Goal: Participate in discussion: Engage in conversation with other users on a specific topic

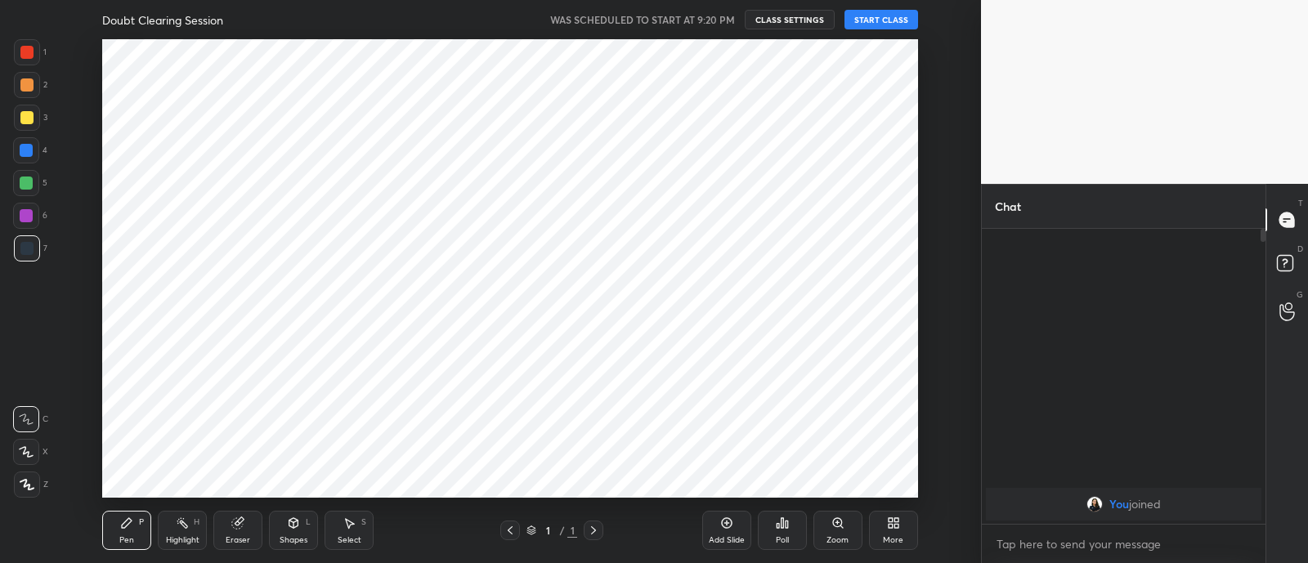
scroll to position [81316, 80858]
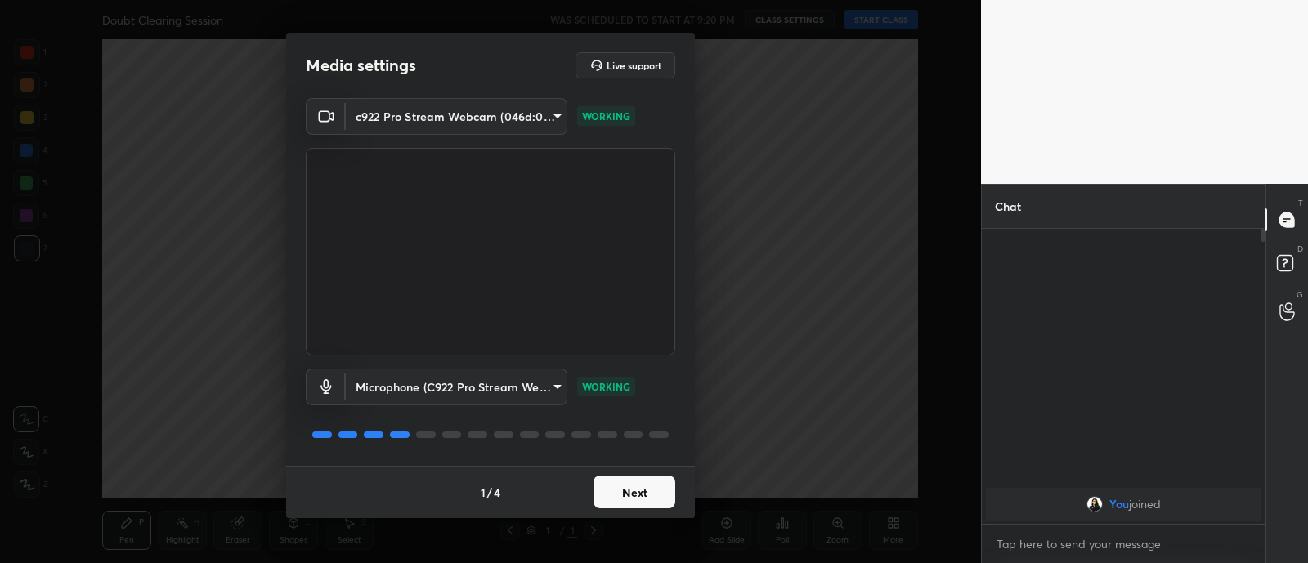
click at [628, 495] on button "Next" at bounding box center [635, 492] width 82 height 33
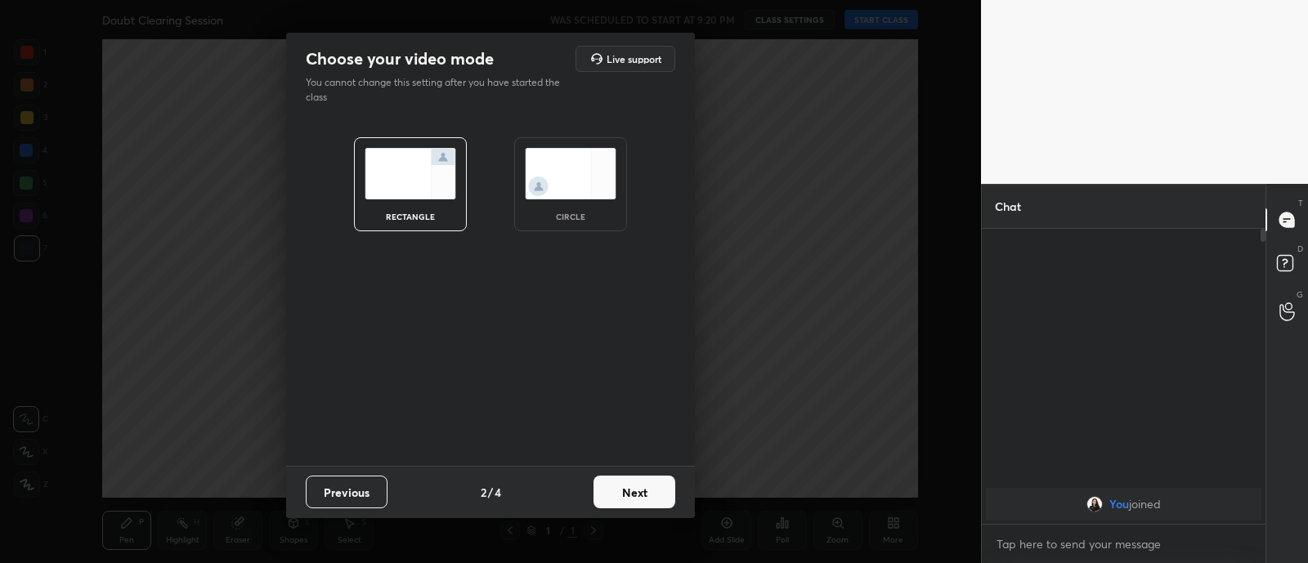
click at [526, 179] on img at bounding box center [571, 174] width 92 height 52
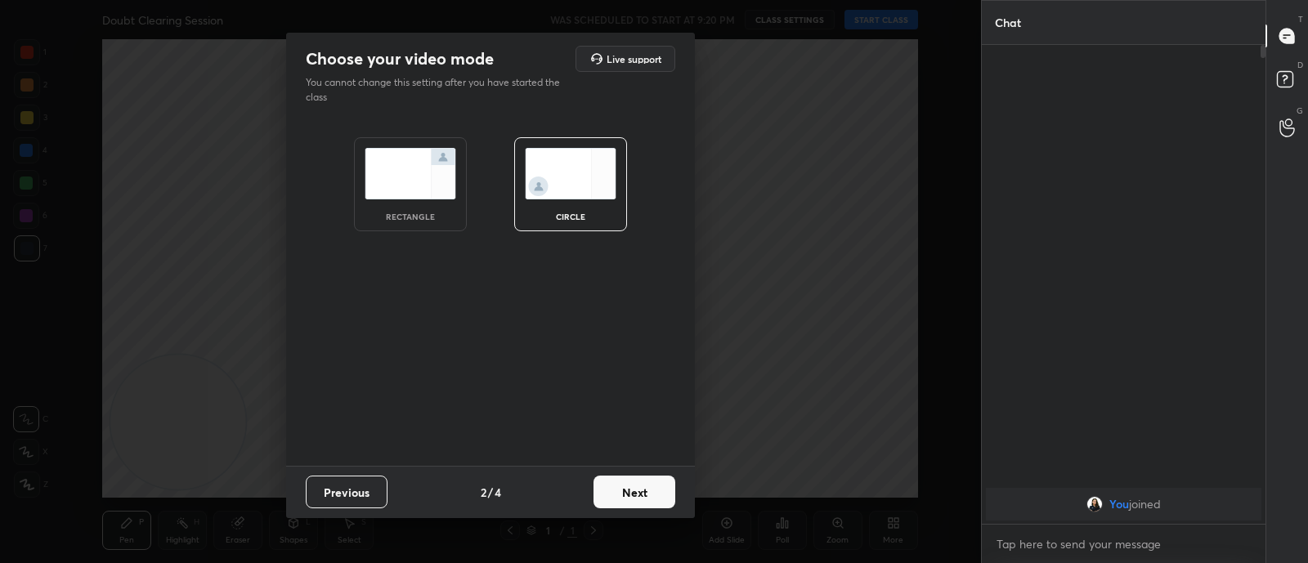
click at [634, 484] on button "Next" at bounding box center [635, 492] width 82 height 33
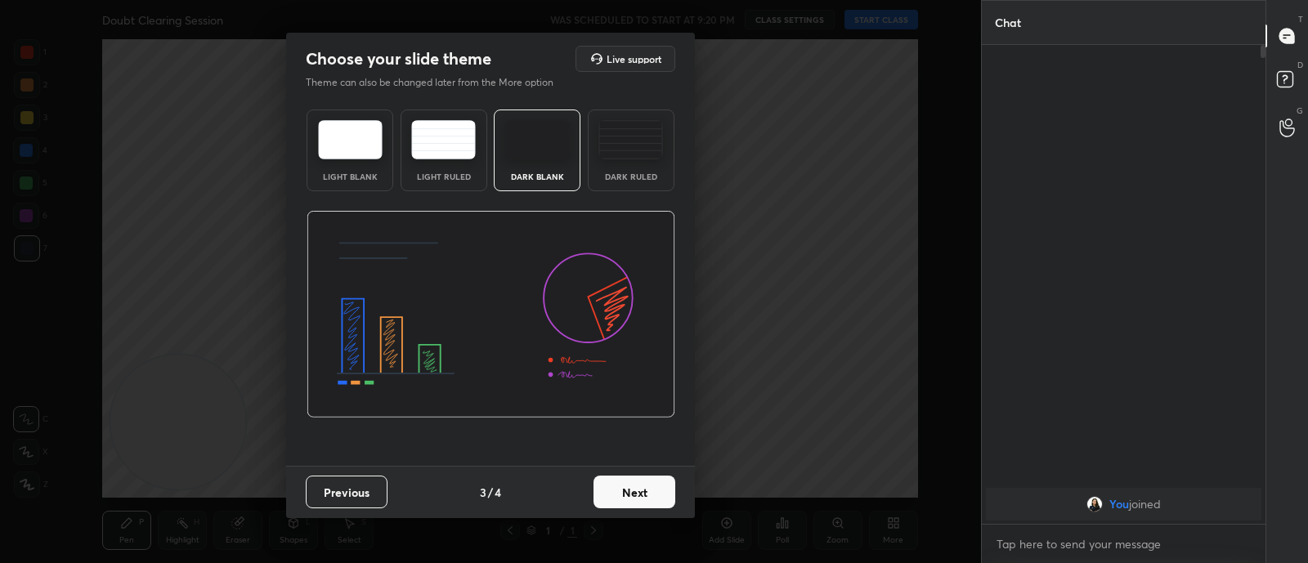
click at [634, 484] on button "Next" at bounding box center [635, 492] width 82 height 33
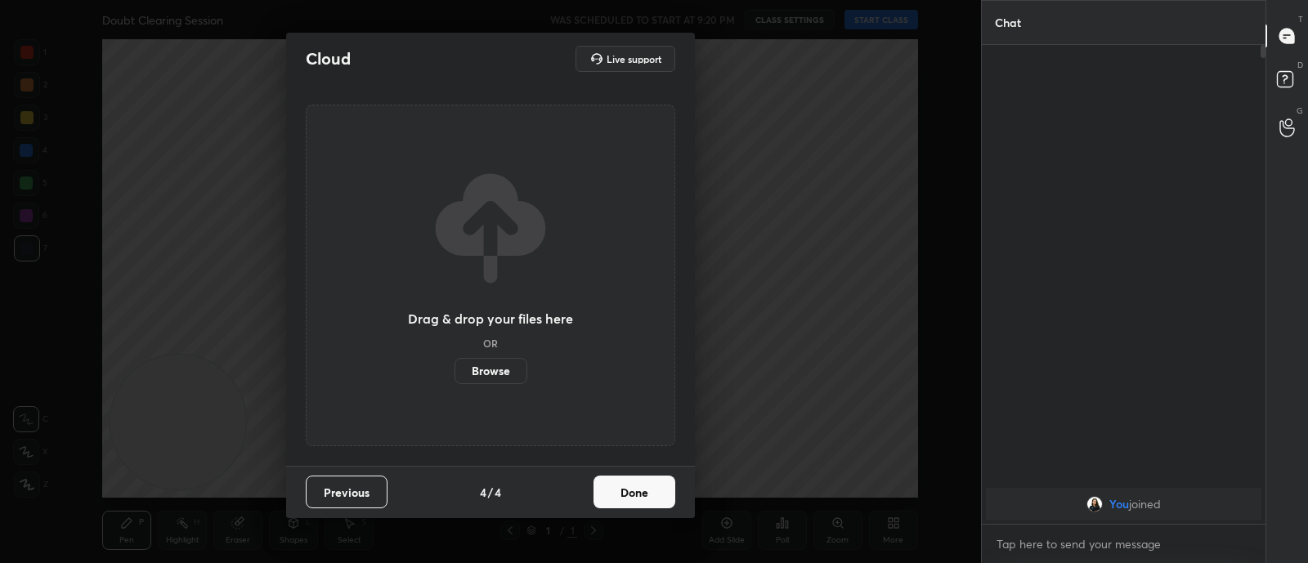
click at [634, 484] on button "Done" at bounding box center [635, 492] width 82 height 33
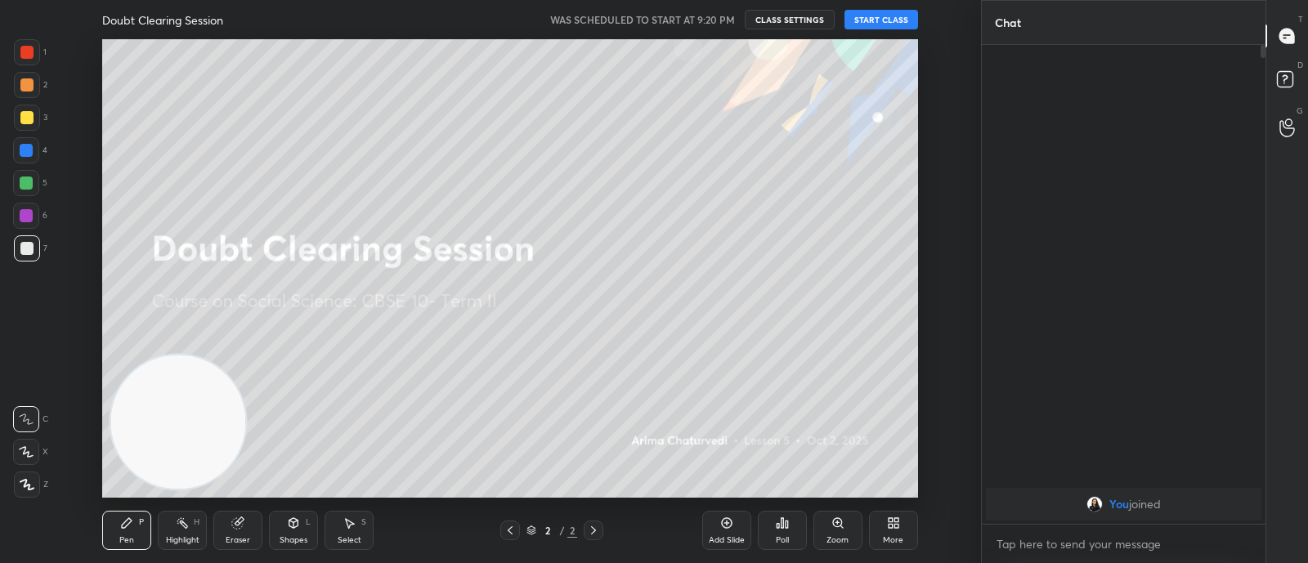
click at [879, 18] on button "START CLASS" at bounding box center [882, 20] width 74 height 20
click at [727, 11] on button "mute" at bounding box center [712, 20] width 59 height 20
click at [1055, 528] on div "x" at bounding box center [1124, 544] width 284 height 38
type textarea "x"
type textarea "h"
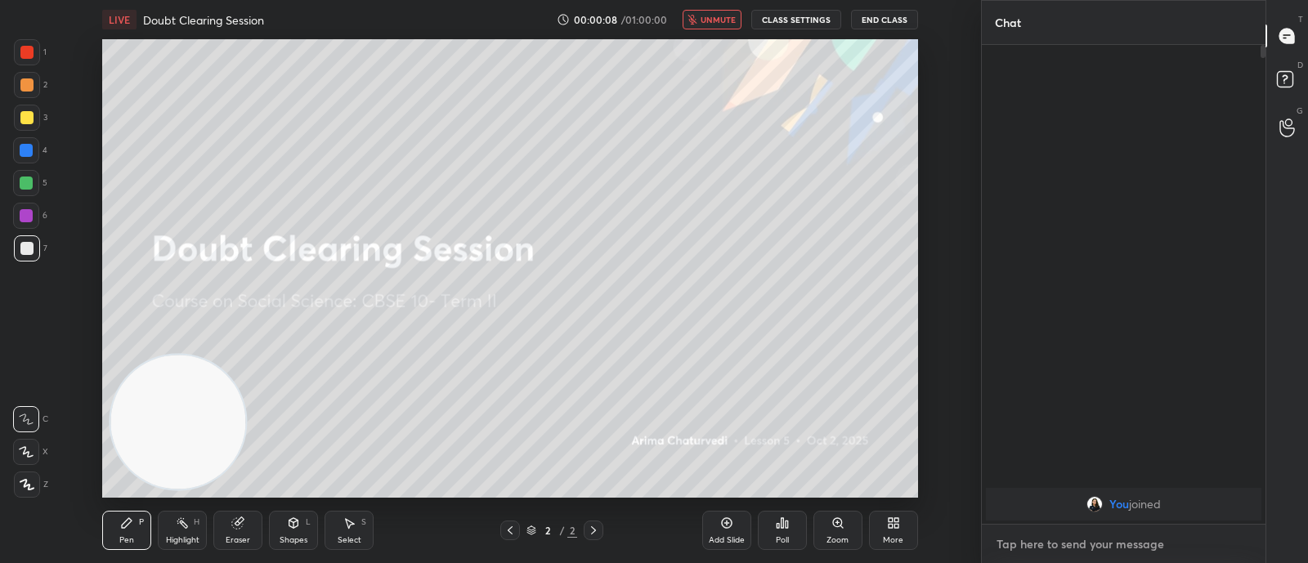
type textarea "x"
type textarea "ha"
type textarea "x"
type textarea "hap"
type textarea "x"
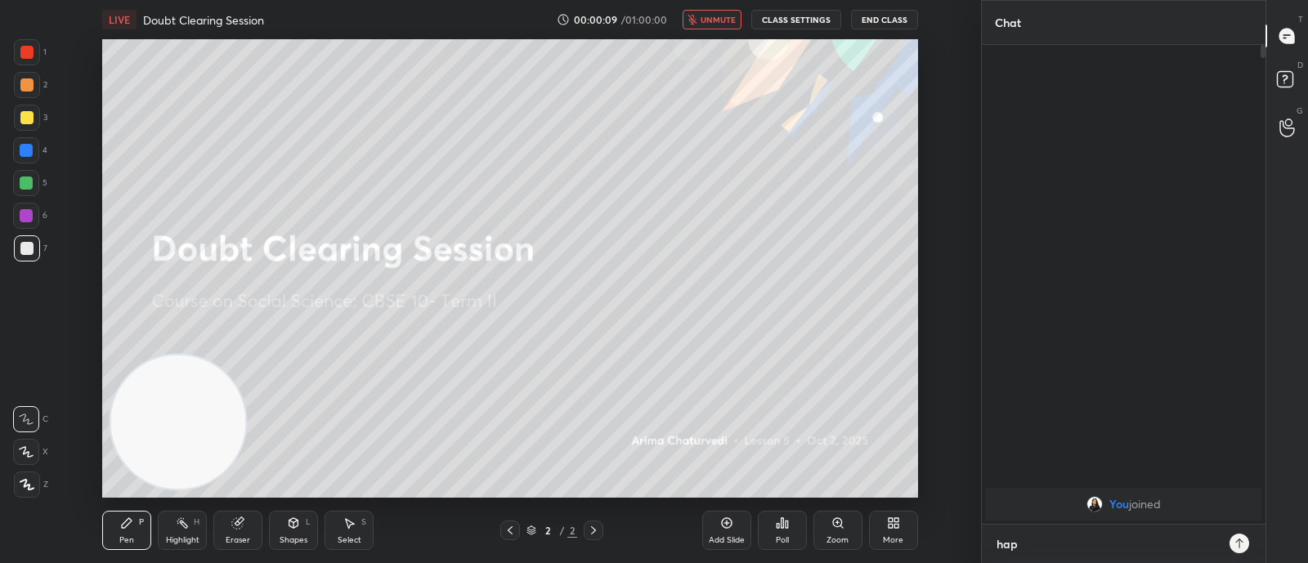
type textarea "happ"
type textarea "x"
type textarea "happy"
type textarea "x"
type textarea "happy"
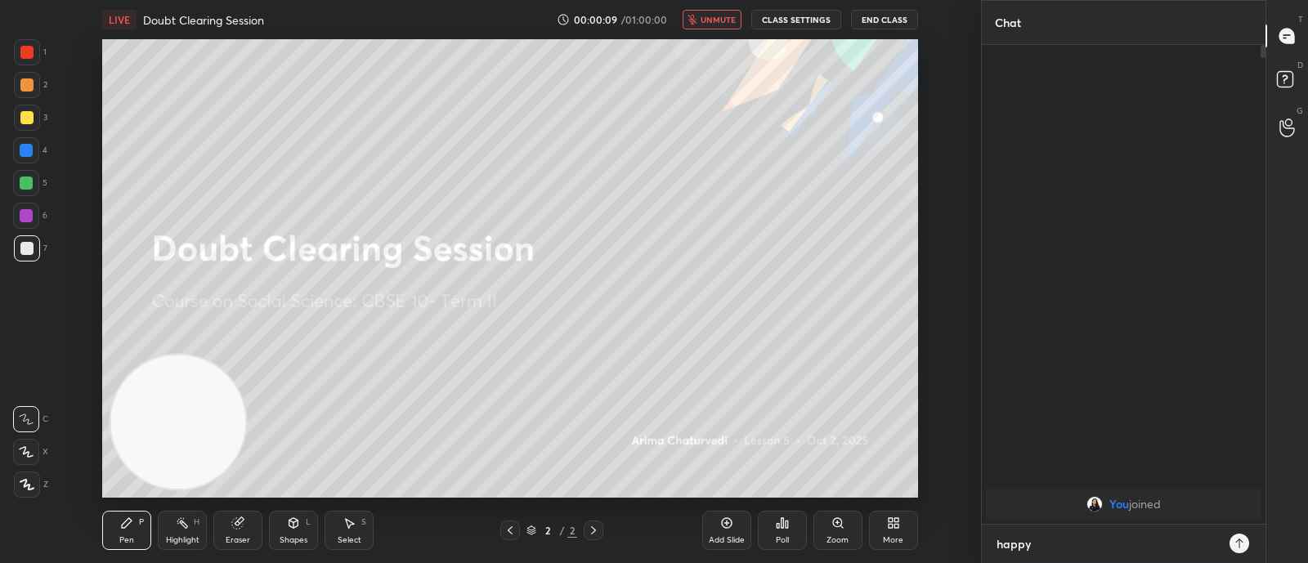
type textarea "x"
type textarea "happy D"
type textarea "x"
type textarea "happy Du"
type textarea "x"
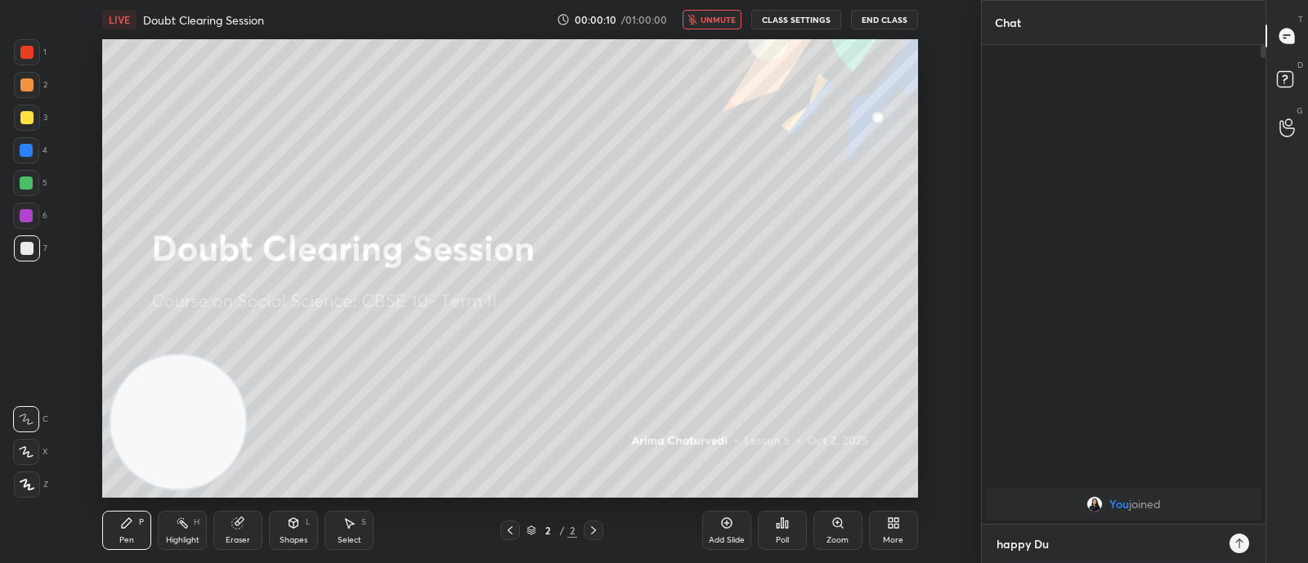
type textarea "happy Dus"
type textarea "x"
type textarea "happy Duss"
type textarea "x"
type textarea "happy Dusse"
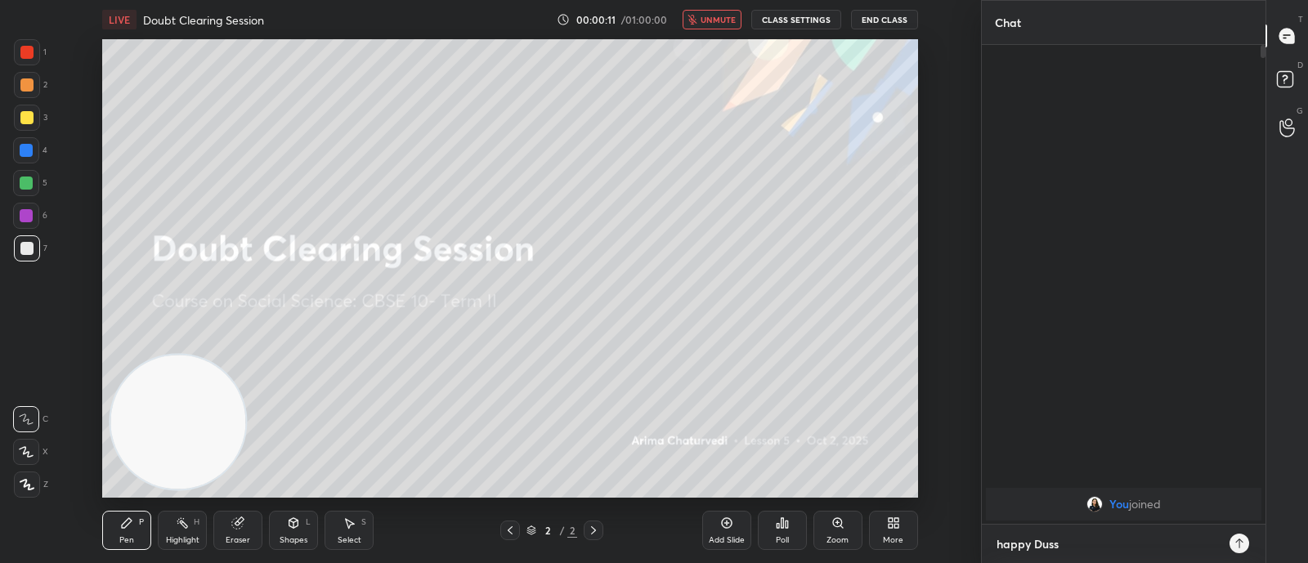
type textarea "x"
type textarea "happy Dusser"
type textarea "x"
type textarea "happy Dussera"
type textarea "x"
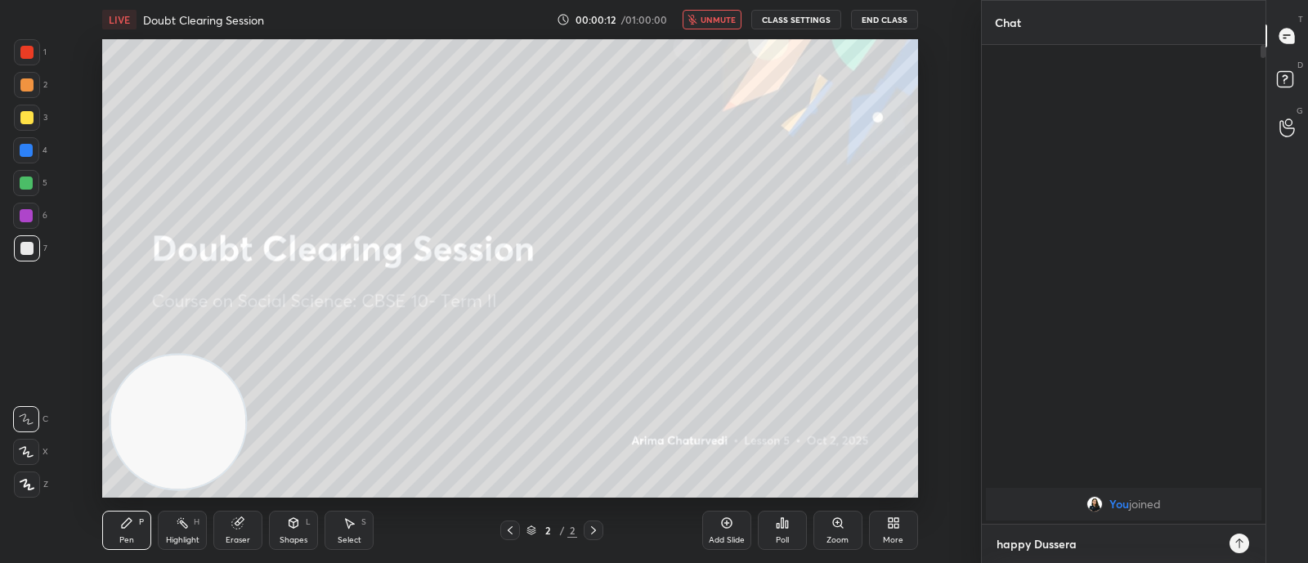
type textarea "happy Dussera"
type textarea "x"
type textarea "happy Dussera E"
type textarea "x"
type textarea "happy [PERSON_NAME] Ev"
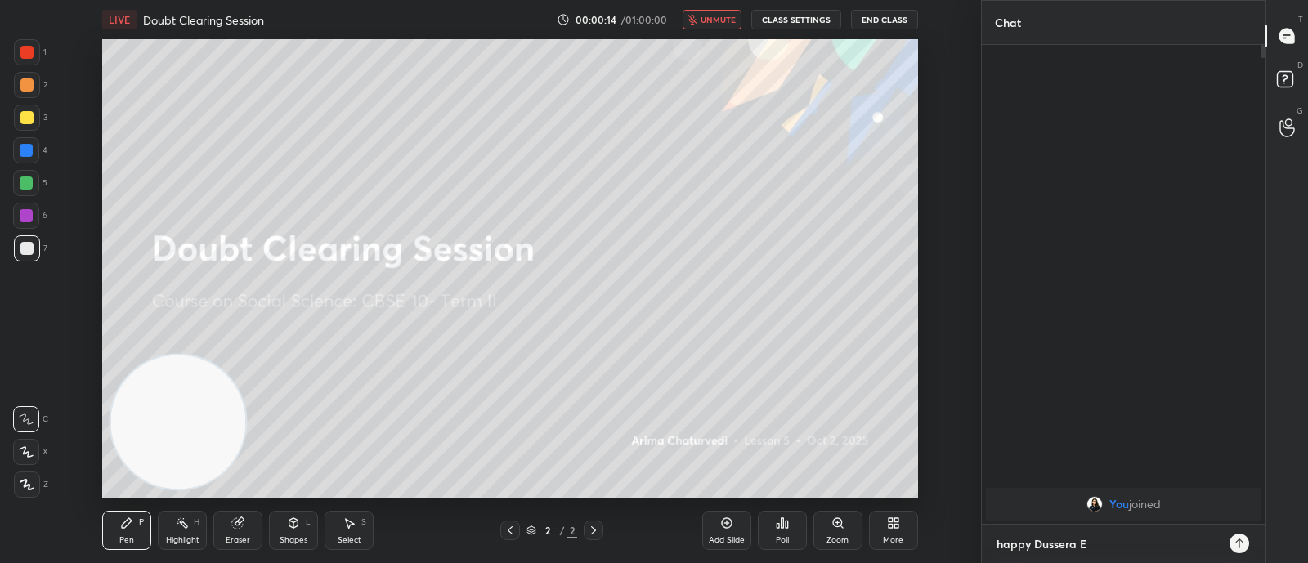
type textarea "x"
type textarea "happy Dussera Eve"
type textarea "x"
type textarea "happy Dussera Ever"
type textarea "x"
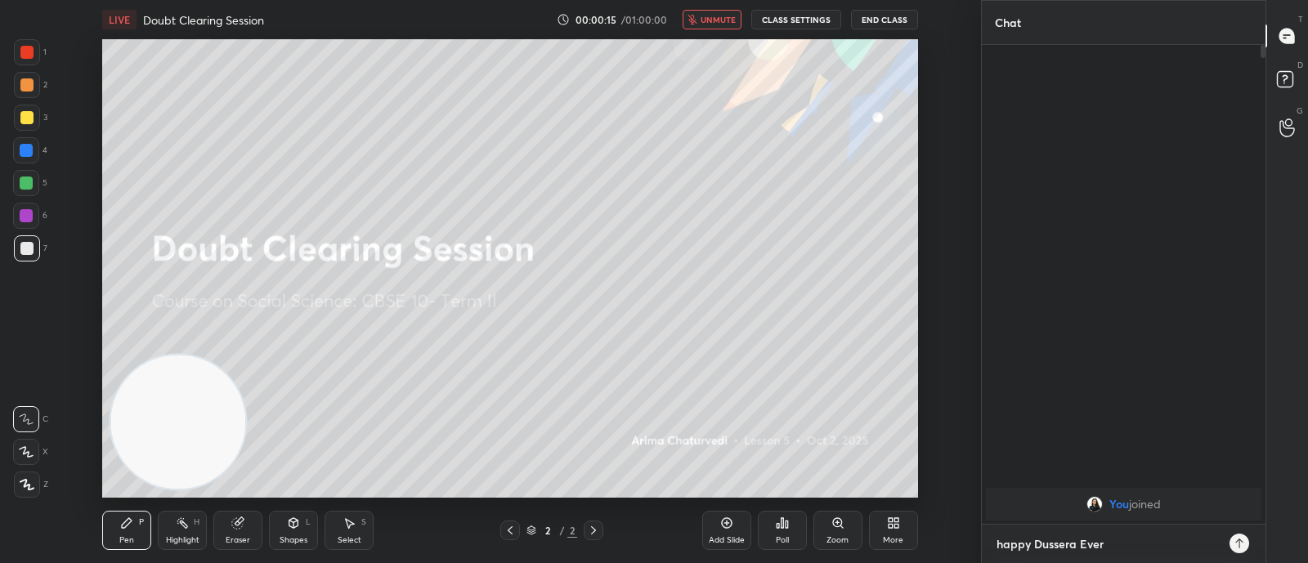
type textarea "happy Dussera Every"
type textarea "x"
type textarea "happy Dussera Everyo"
type textarea "x"
type textarea "happy Dussera Everyon"
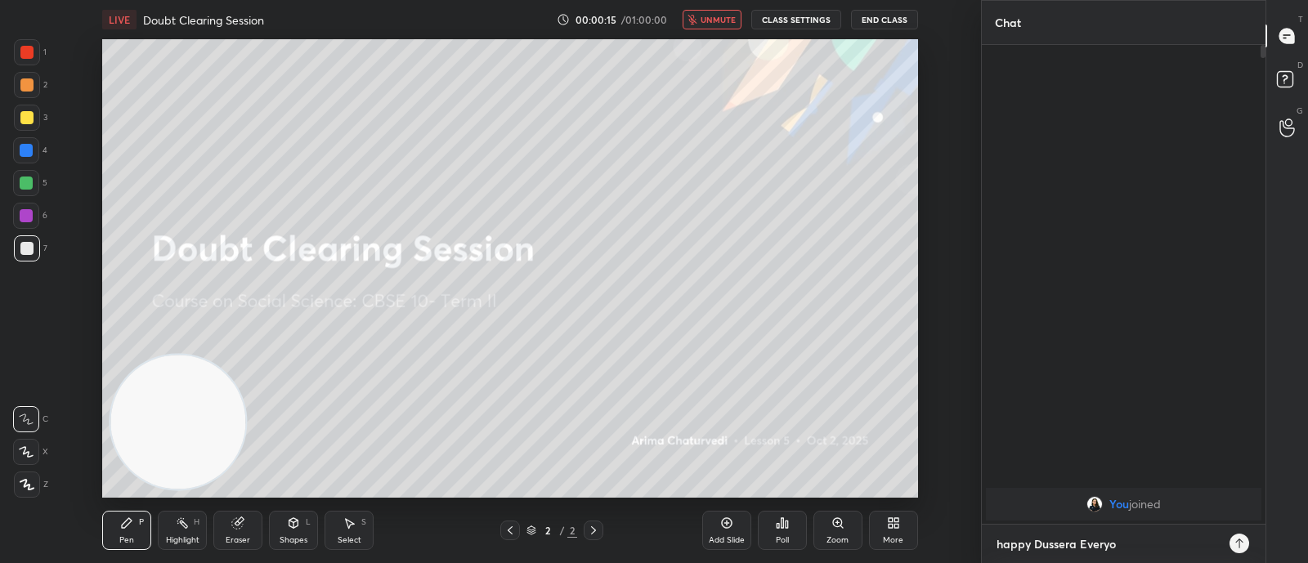
type textarea "x"
type textarea "happy Dussera Everyone"
type textarea "x"
type textarea "happy Dussera Everyone!"
type textarea "x"
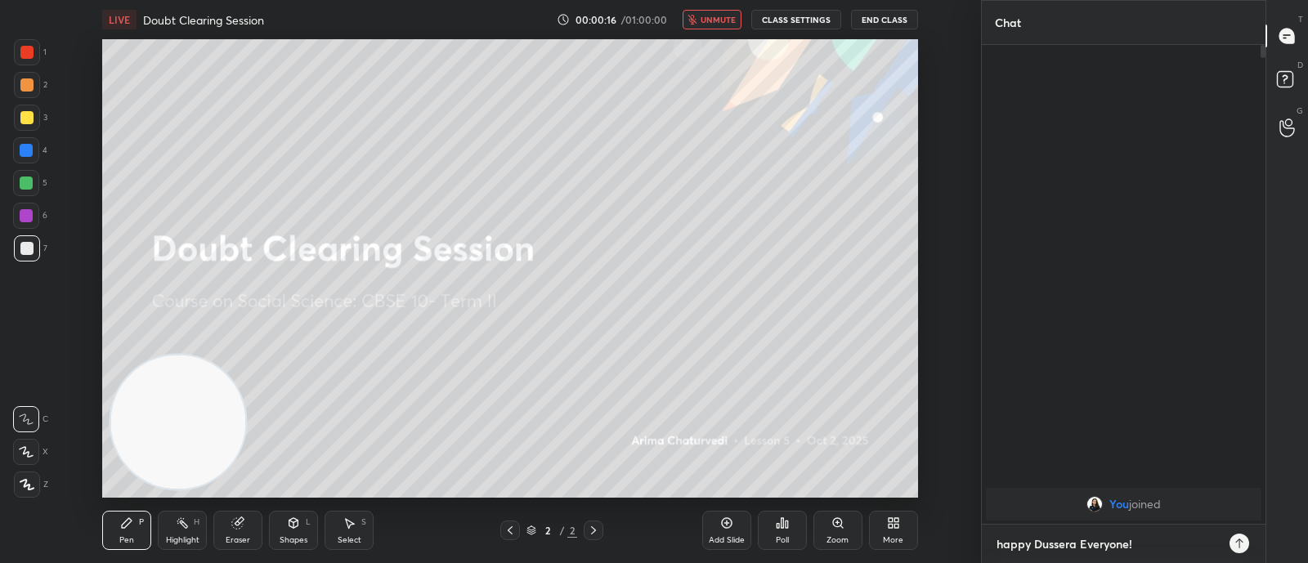
type textarea "happy Dussera Everyone!"
type textarea "x"
type textarea "happy Dussera Everyone! N"
type textarea "x"
type textarea "happy Dussera Everyone! No"
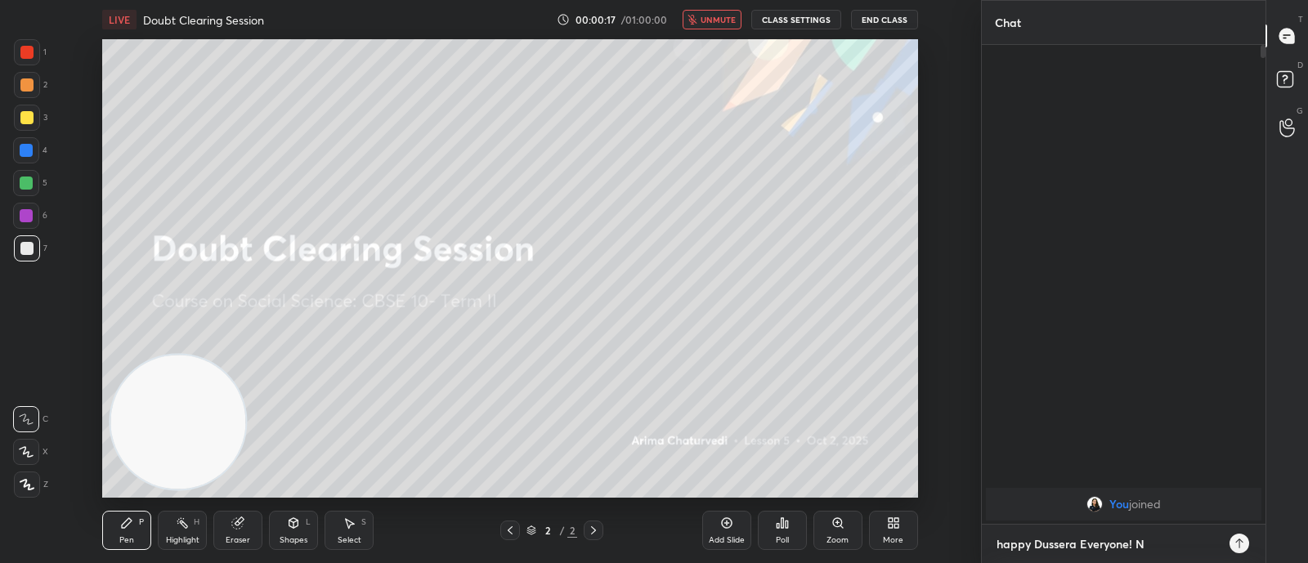
type textarea "x"
type textarea "happy Dussera Everyone! No"
type textarea "x"
type textarea "happy Dussera Everyone! No C"
type textarea "x"
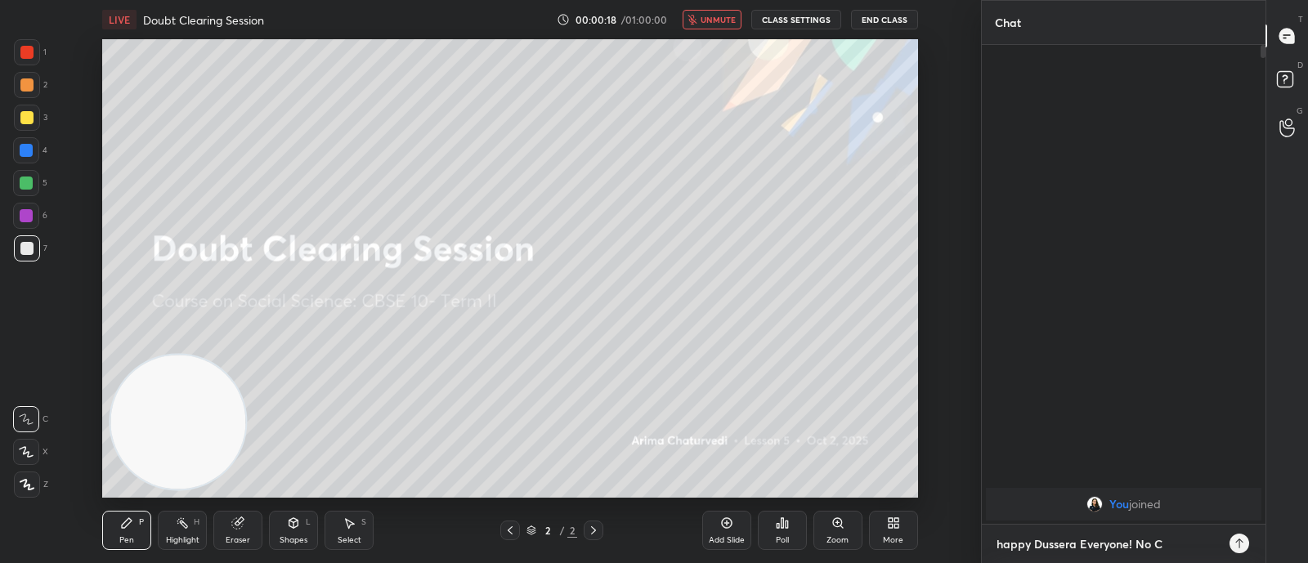
type textarea "happy Dussera Everyone! No Cl"
type textarea "x"
type textarea "happy Dussera Everyone! No Cla"
type textarea "x"
type textarea "happy Dussera Everyone! No Clas"
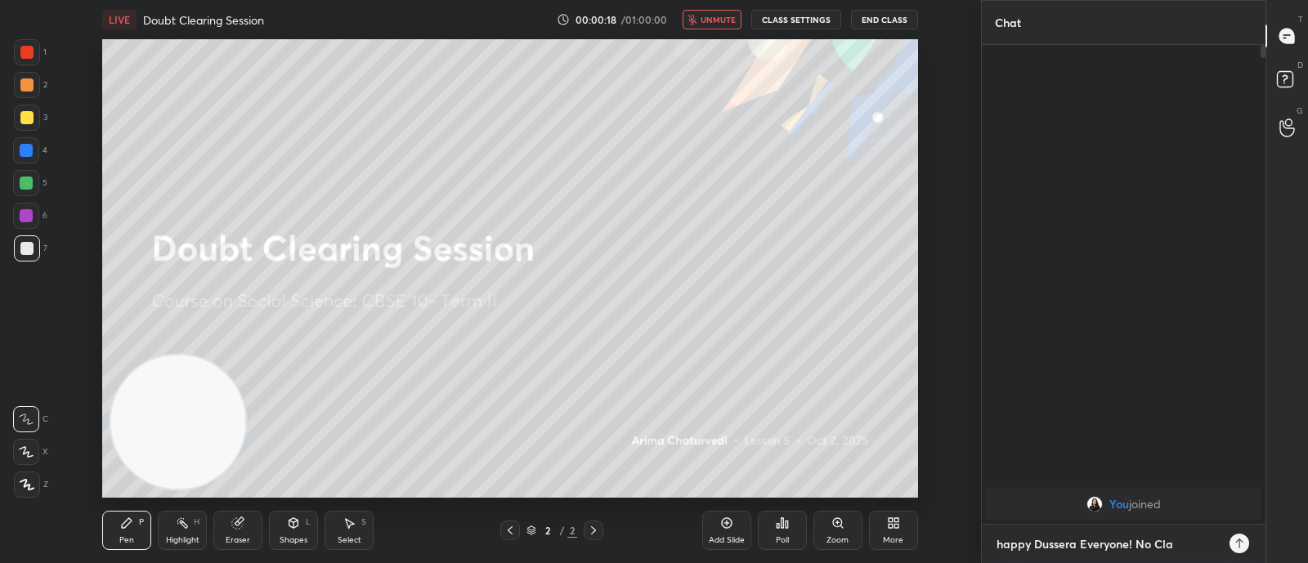
type textarea "x"
type textarea "happy Dussera Everyone! No Class"
type textarea "x"
type textarea "happy Dussera Everyone! No Class"
type textarea "x"
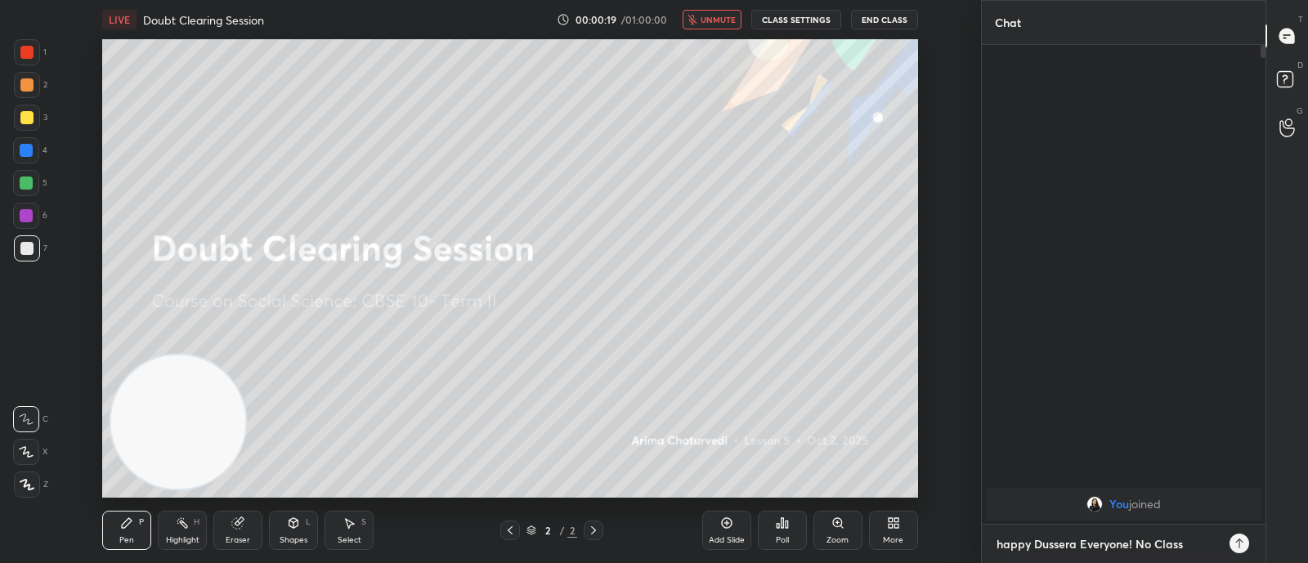
type textarea "happy Dussera Everyone! No Class F"
type textarea "x"
type textarea "happy Dussera Everyone! No Class Fo"
type textarea "x"
type textarea "happy Dussera Everyone! No Class For"
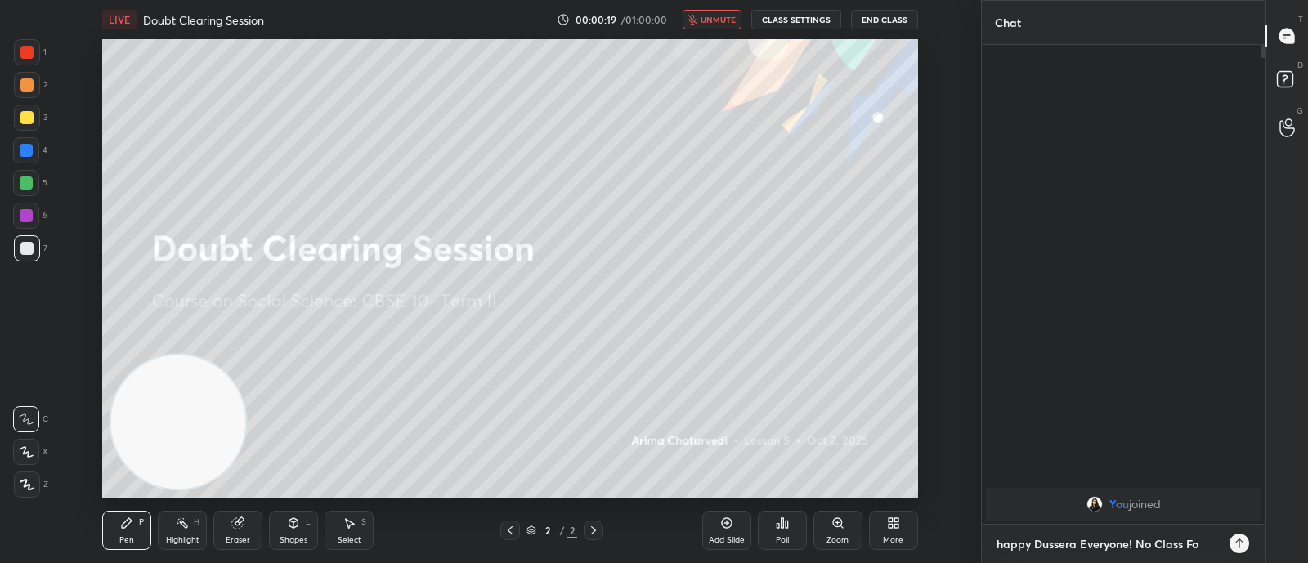
type textarea "x"
type textarea "happy Dussera Everyone! No Class For"
type textarea "x"
type textarea "happy Dussera Everyone! No Class For t"
type textarea "x"
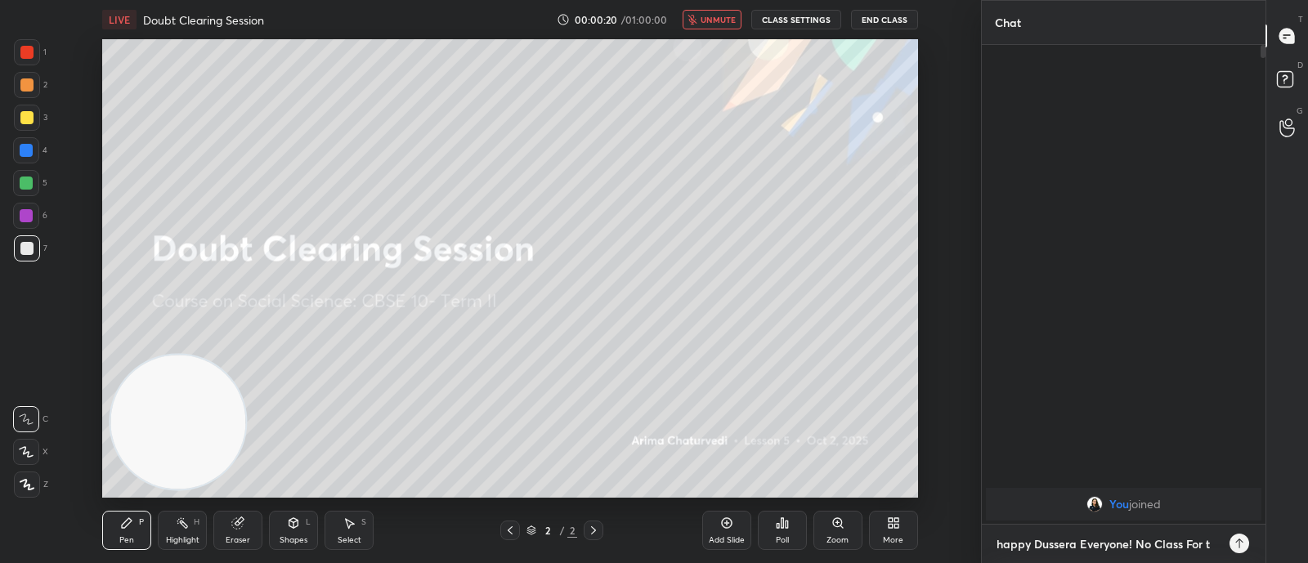
type textarea "happy Dussera Everyone! No Class For to"
type textarea "x"
type textarea "happy Dussera Everyone! No Class For tof"
type textarea "x"
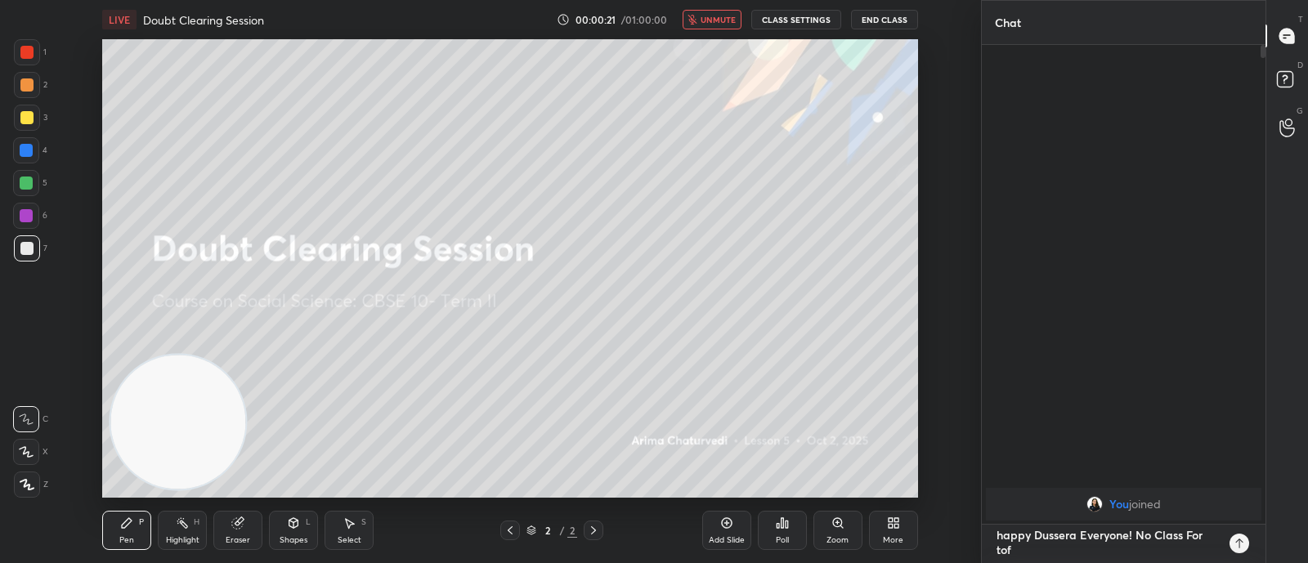
type textarea "happy Dussera Everyone! No Class For to"
type textarea "x"
type textarea "happy Dussera Everyone! No Class For ton"
type textarea "x"
type textarea "happy Dussera Everyone! No Class For [PERSON_NAME]"
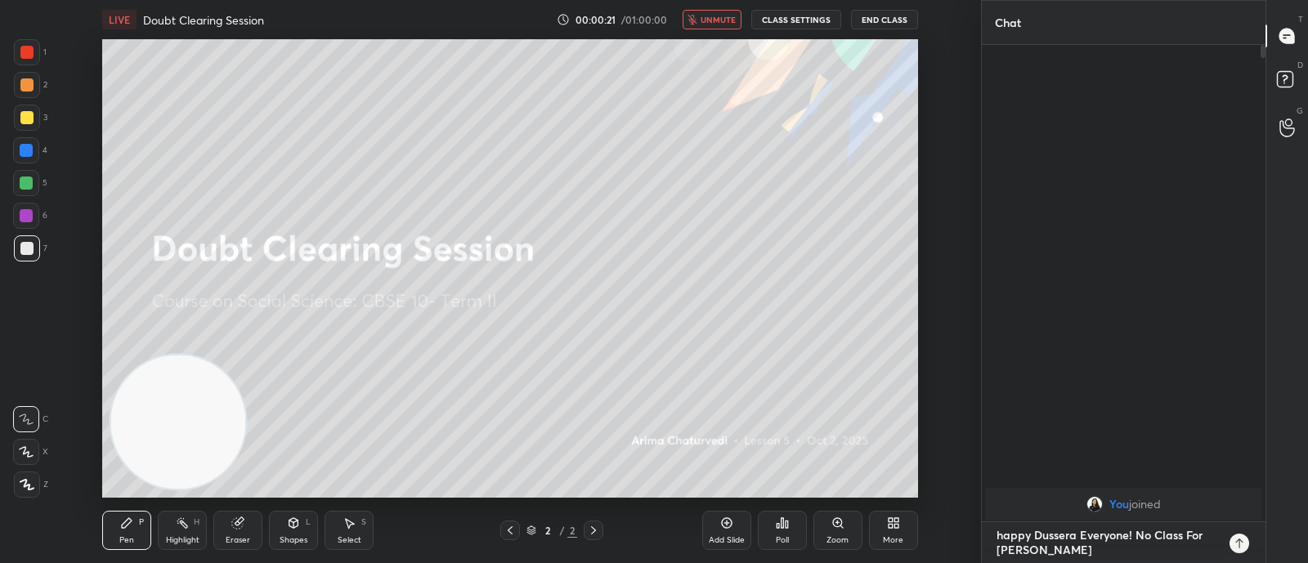
type textarea "x"
type textarea "happy Dussera Everyone! No Class For tonit"
type textarea "x"
type textarea "happy Dussera Everyone! No Class For tonitg"
type textarea "x"
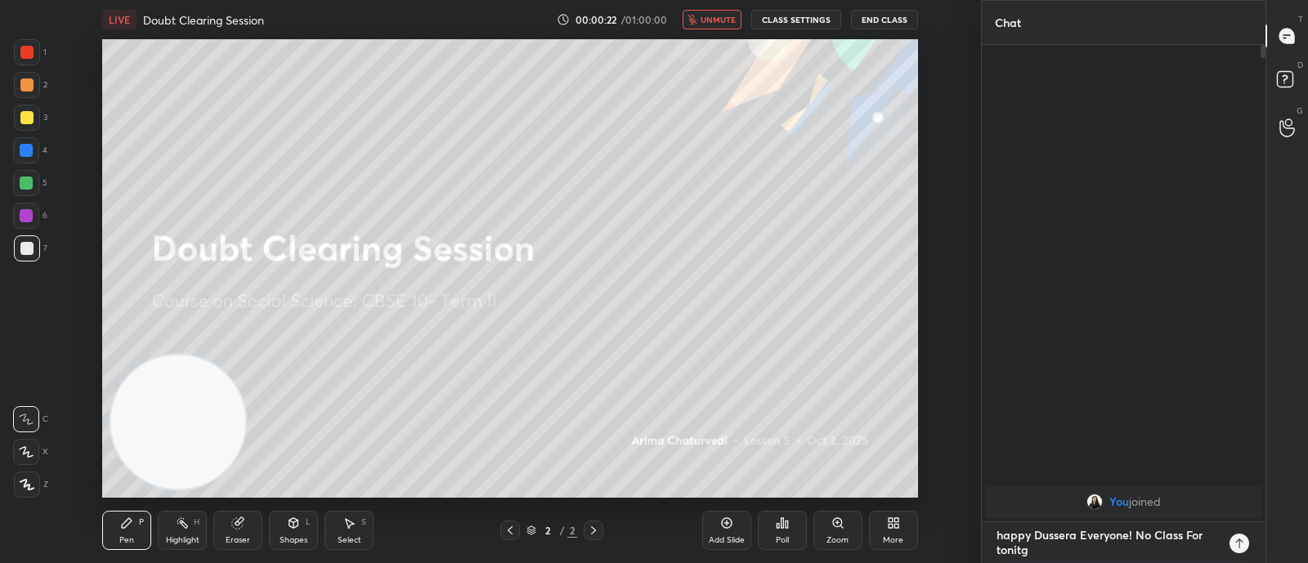
type textarea "happy Dussera Everyone! No Class For tonit"
type textarea "x"
type textarea "happy Dussera Everyone! No Class For [PERSON_NAME]"
type textarea "x"
type textarea "happy Dussera Everyone! No Class For tonig"
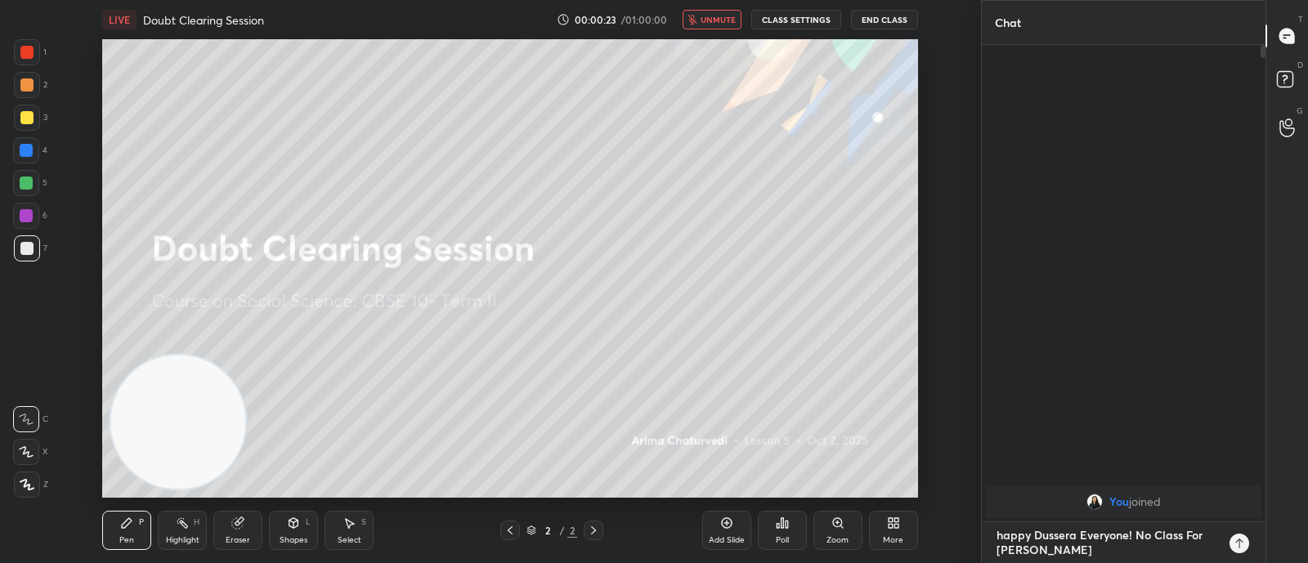
type textarea "x"
type textarea "happy Dussera Everyone! No Class For tonigh"
type textarea "x"
type textarea "happy Dussera Everyone! No Class For tonight"
type textarea "x"
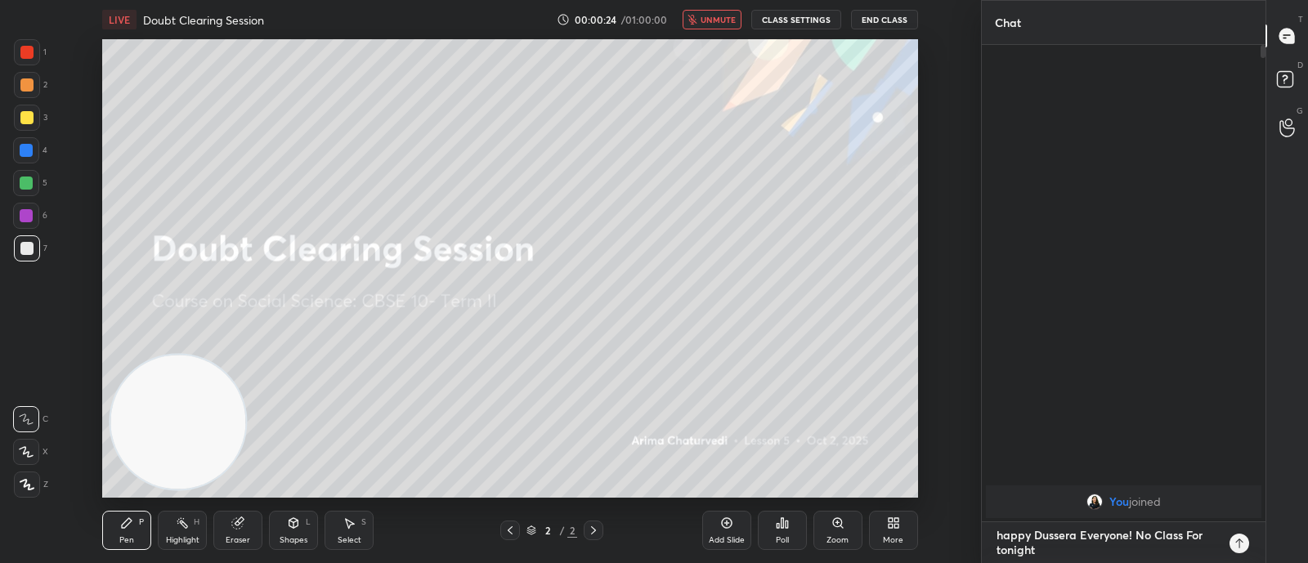
type textarea "happy Dussera Everyone! No Class For tonight!"
type textarea "x"
type textarea "happy Dussera Everyone! No Class For tonight!!"
type textarea "x"
type textarea "happy Dussera Everyone! No Class For tonight!!"
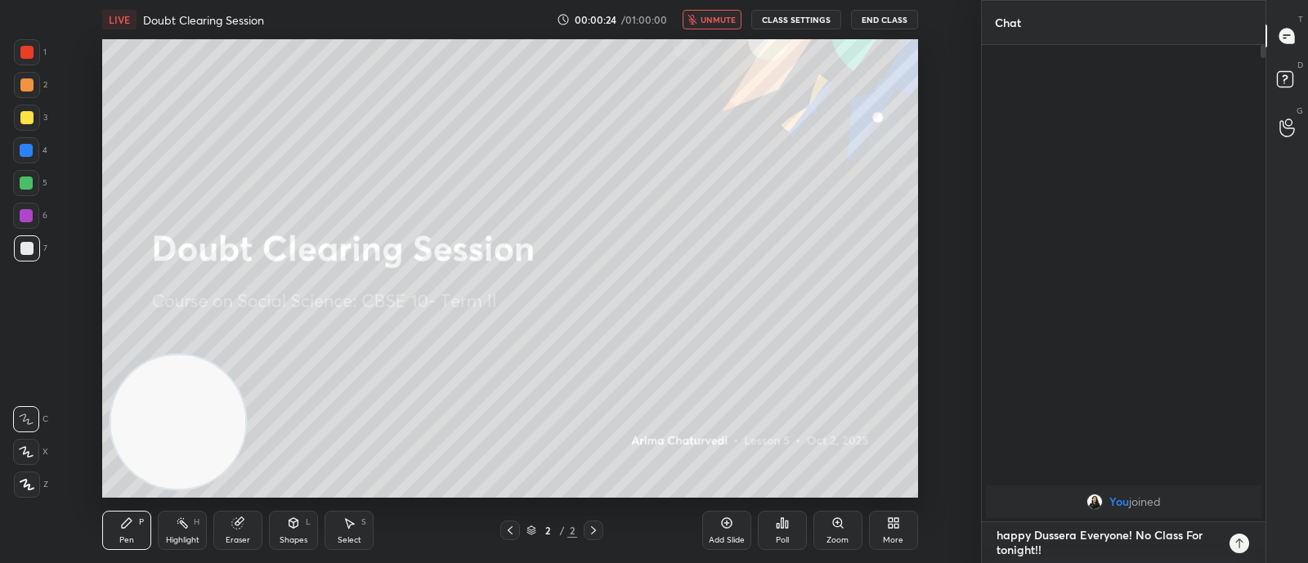
type textarea "x"
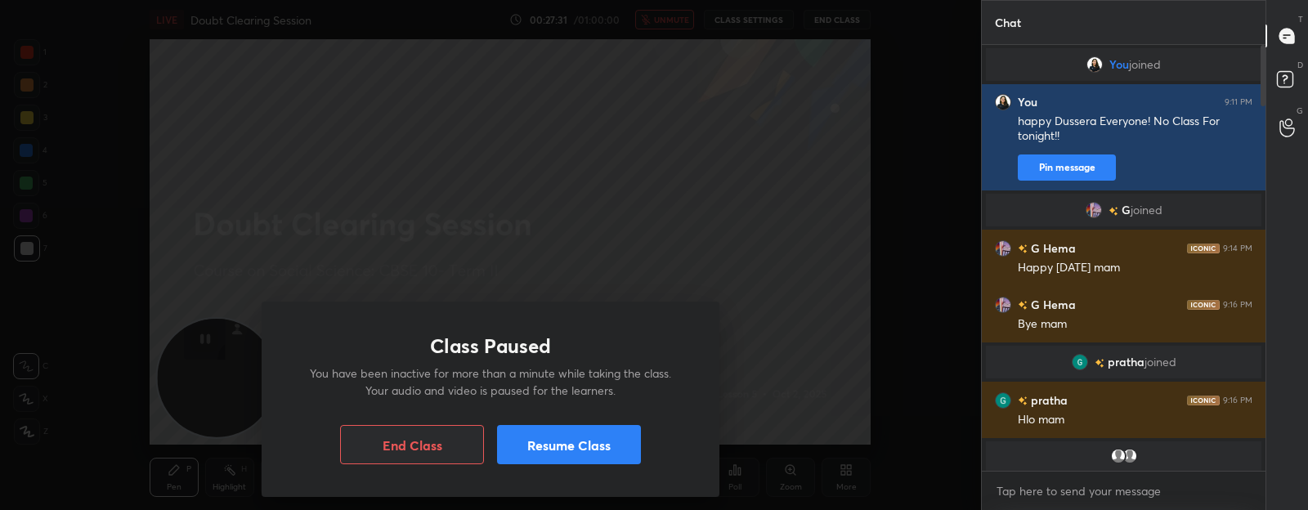
click at [568, 455] on button "Resume Class" at bounding box center [569, 444] width 144 height 39
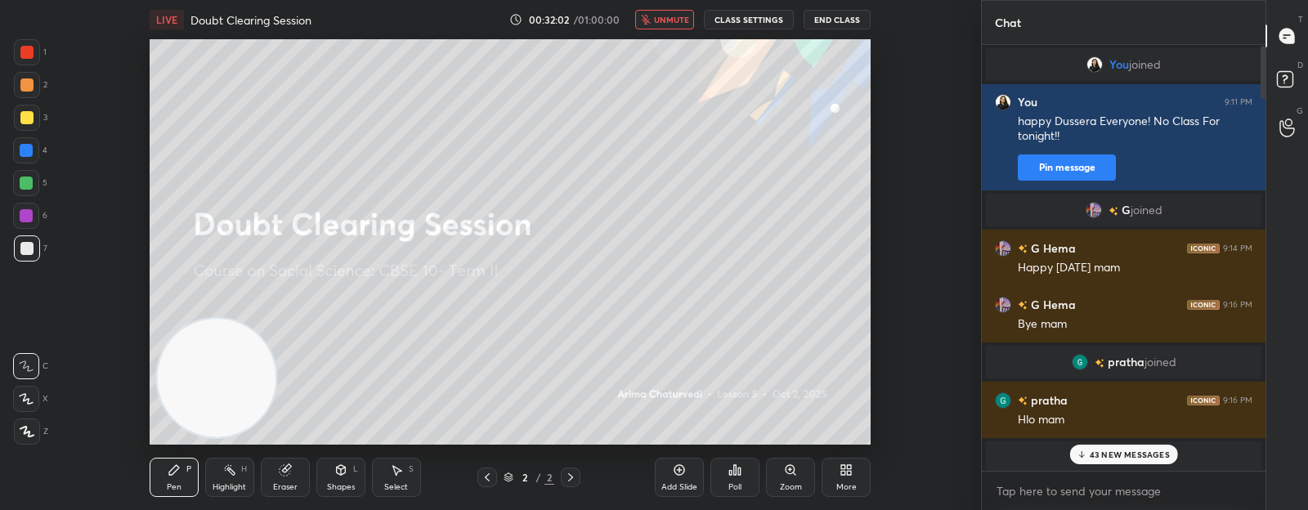
click at [848, 21] on button "End Class" at bounding box center [837, 20] width 67 height 20
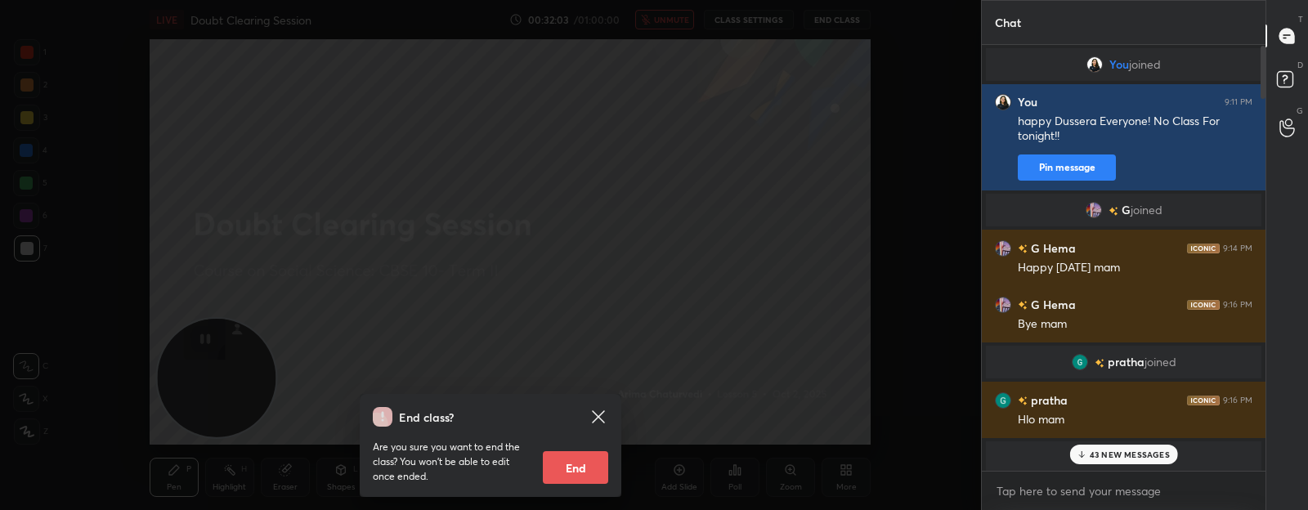
click at [568, 471] on button "End" at bounding box center [575, 467] width 65 height 33
type textarea "x"
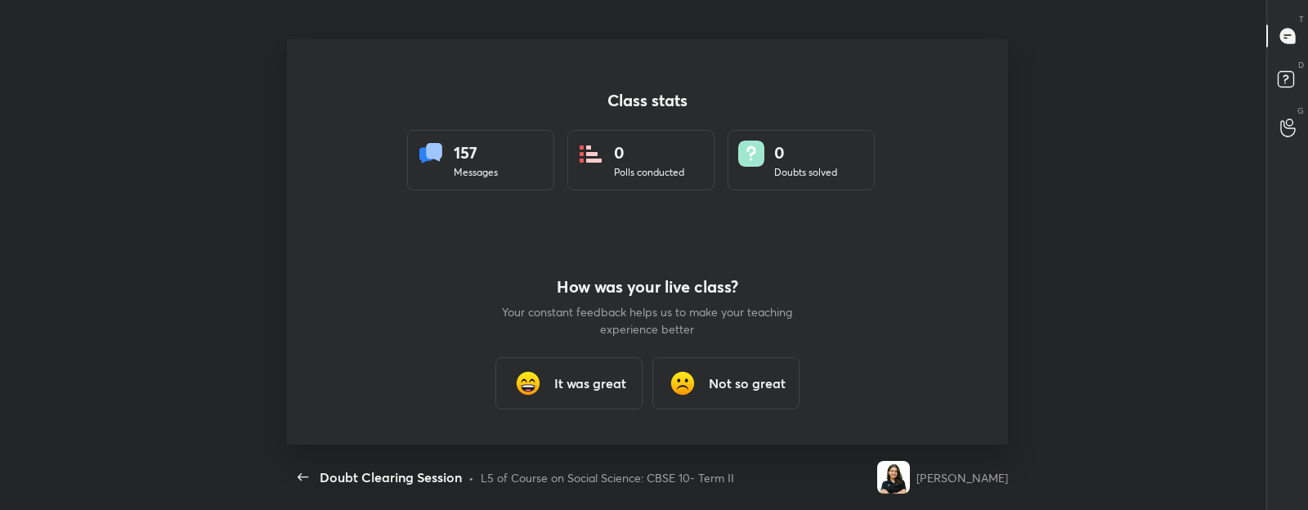
scroll to position [406, 1169]
